Goal: Entertainment & Leisure: Consume media (video, audio)

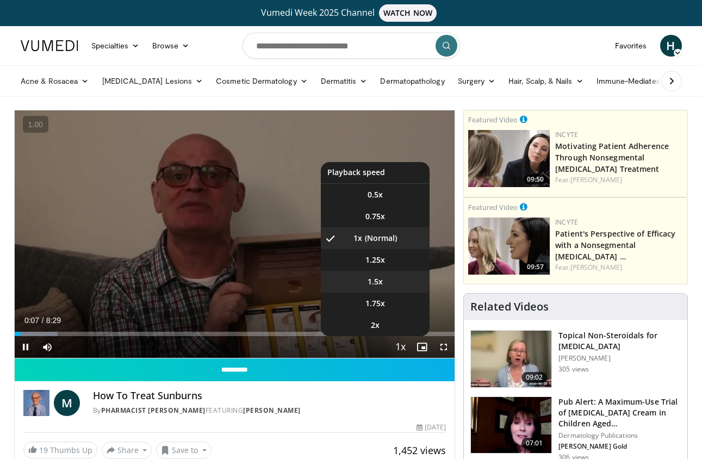
click at [387, 280] on li "1.5x" at bounding box center [375, 282] width 109 height 22
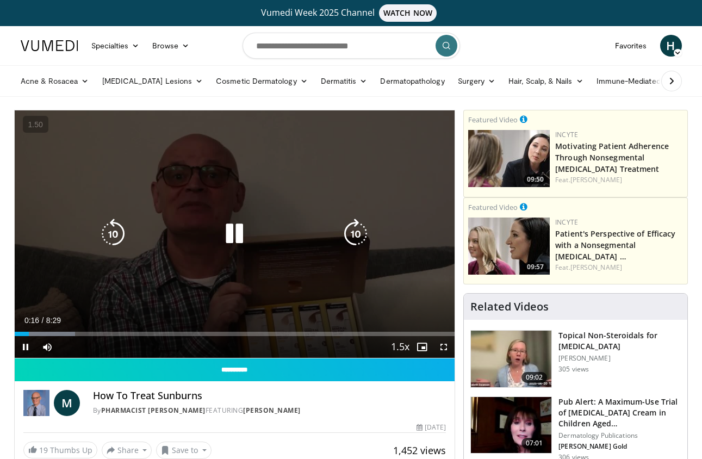
click at [349, 230] on icon "Video Player" at bounding box center [355, 233] width 30 height 30
click at [105, 235] on icon "Video Player" at bounding box center [113, 233] width 30 height 30
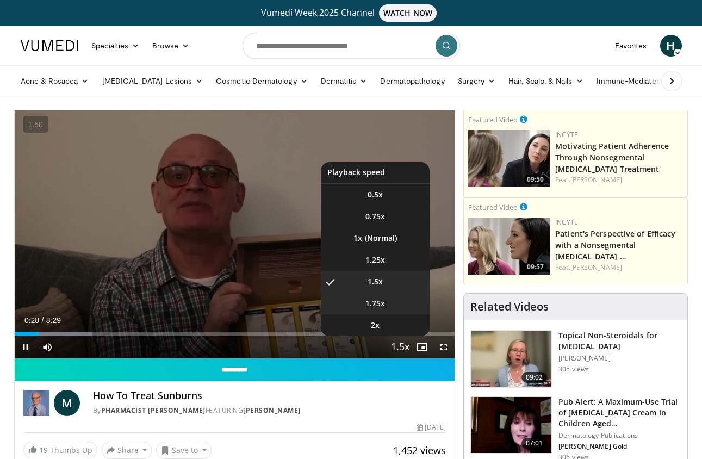
click at [390, 303] on li "1.75x" at bounding box center [375, 303] width 109 height 22
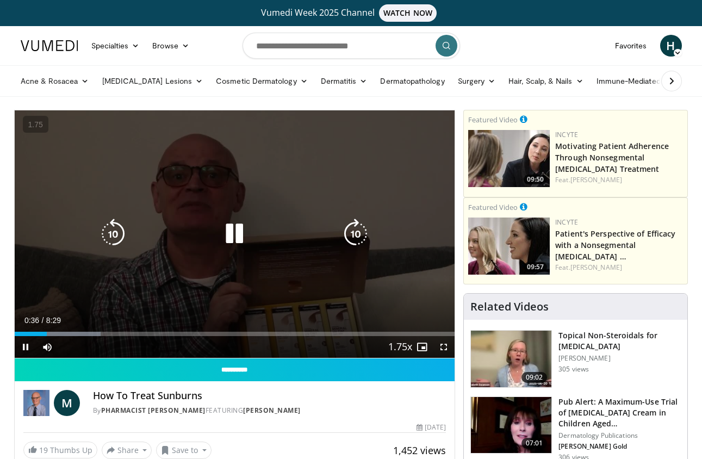
click at [360, 239] on icon "Video Player" at bounding box center [355, 233] width 30 height 30
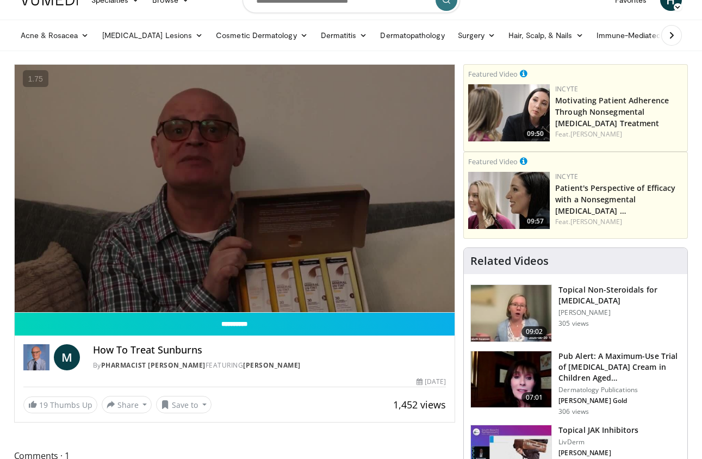
scroll to position [46, 0]
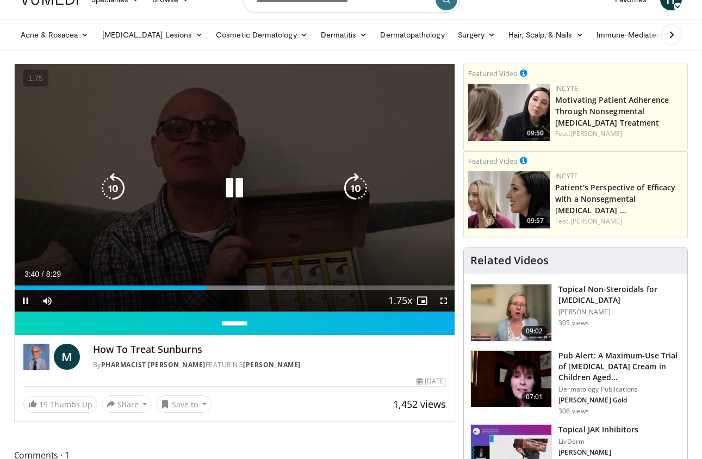
click at [113, 194] on icon "Video Player" at bounding box center [113, 188] width 30 height 30
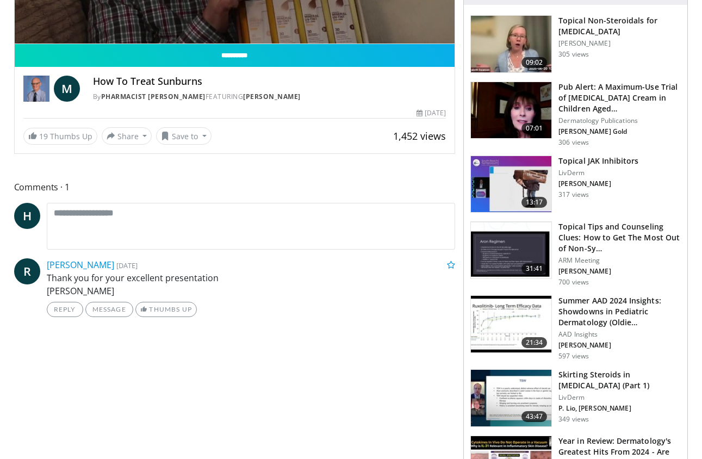
scroll to position [0, 0]
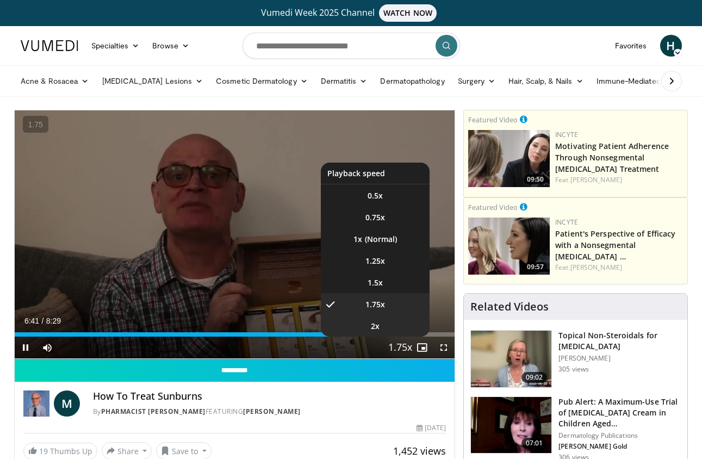
click at [388, 322] on li "2x" at bounding box center [375, 326] width 109 height 22
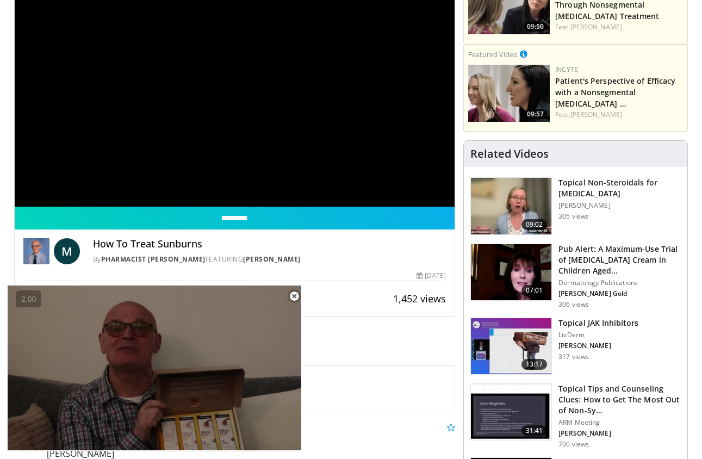
scroll to position [90, 0]
